Goal: Communication & Community: Answer question/provide support

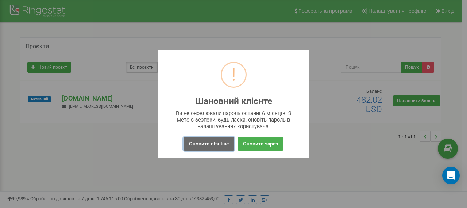
click at [220, 142] on button "Оновити пізніше" at bounding box center [208, 143] width 51 height 13
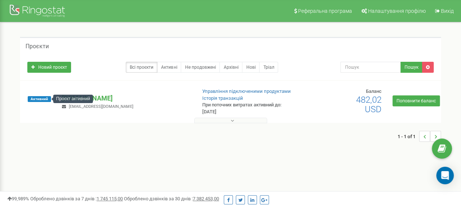
click at [71, 95] on div "Проєкт активний" at bounding box center [73, 98] width 40 height 8
click at [96, 97] on p "[DOMAIN_NAME]" at bounding box center [126, 97] width 128 height 9
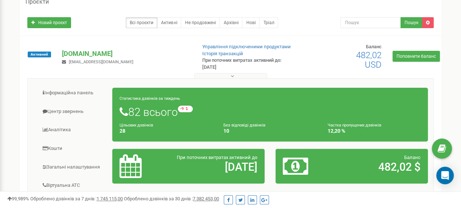
scroll to position [36, 0]
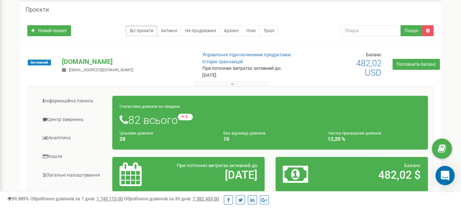
click at [447, 173] on icon "Open Intercom Messenger" at bounding box center [445, 174] width 8 height 9
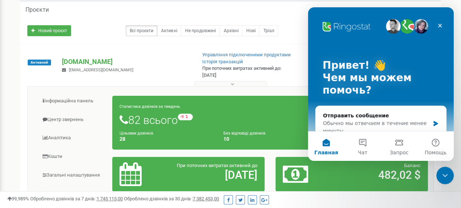
scroll to position [0, 0]
click at [364, 142] on button "Чат" at bounding box center [363, 145] width 36 height 29
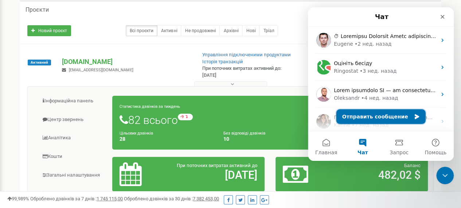
click at [388, 117] on button "Отправить сообщение" at bounding box center [381, 116] width 89 height 15
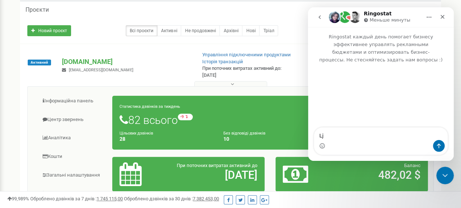
type textarea "L"
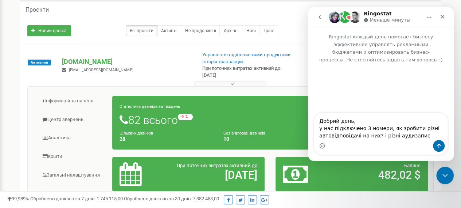
type textarea "Добрий день, у нас підключено 3 номери, як зробити різні автовідповідачі на них…"
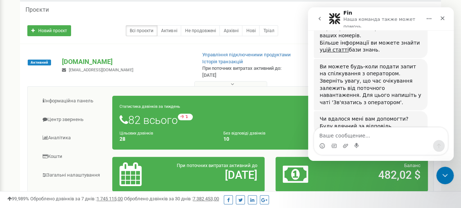
scroll to position [664, 0]
click at [375, 139] on div "Допоможіть користувачеві Ringostat зрозуміти, як він справляється: Fin • 1 мин …" at bounding box center [371, 150] width 114 height 23
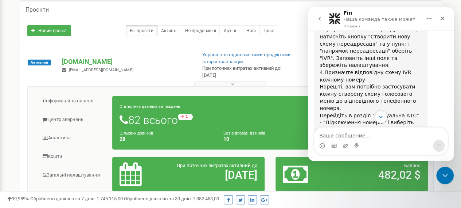
scroll to position [550, 0]
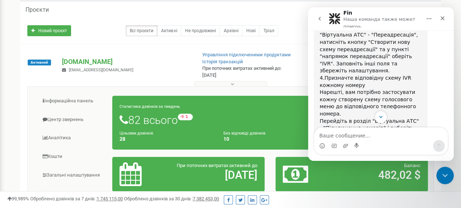
drag, startPoint x: 321, startPoint y: 58, endPoint x: 399, endPoint y: 84, distance: 82.3
copy div "Loremi dolo! Sit ametconsect adipi elitseddoeiusmo (temporin utla ETD) ma aliqu…"
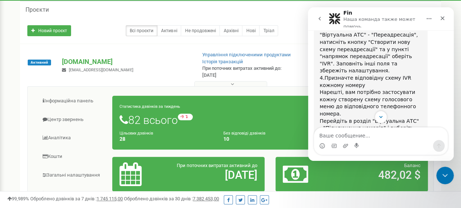
scroll to position [699, 0]
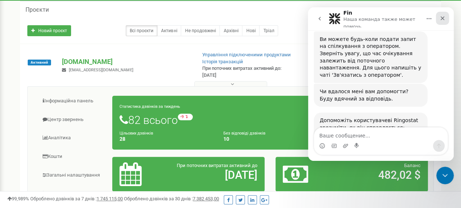
click at [441, 17] on icon "Закрыть" at bounding box center [443, 18] width 6 height 6
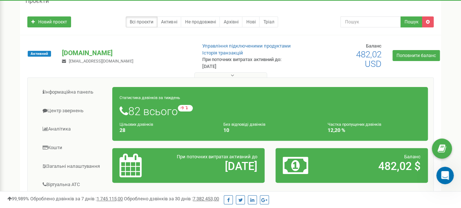
scroll to position [0, 0]
